Goal: Check status: Check status

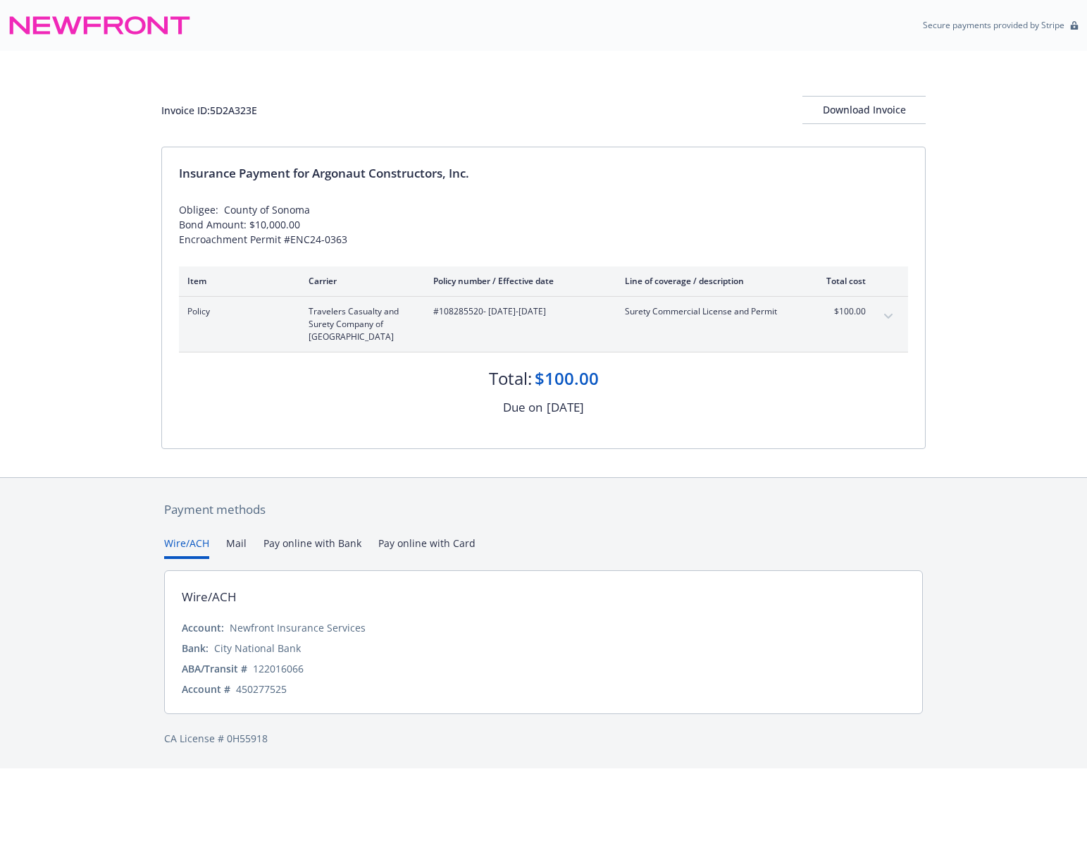
click at [87, 28] on icon at bounding box center [99, 25] width 182 height 34
click at [87, 28] on icon at bounding box center [92, 25] width 17 height 18
click at [113, 392] on div "Invoice ID: 5D2A323E Download Invoice Insurance Payment for Argonaut Constructo…" at bounding box center [543, 264] width 1087 height 426
